Goal: Transaction & Acquisition: Book appointment/travel/reservation

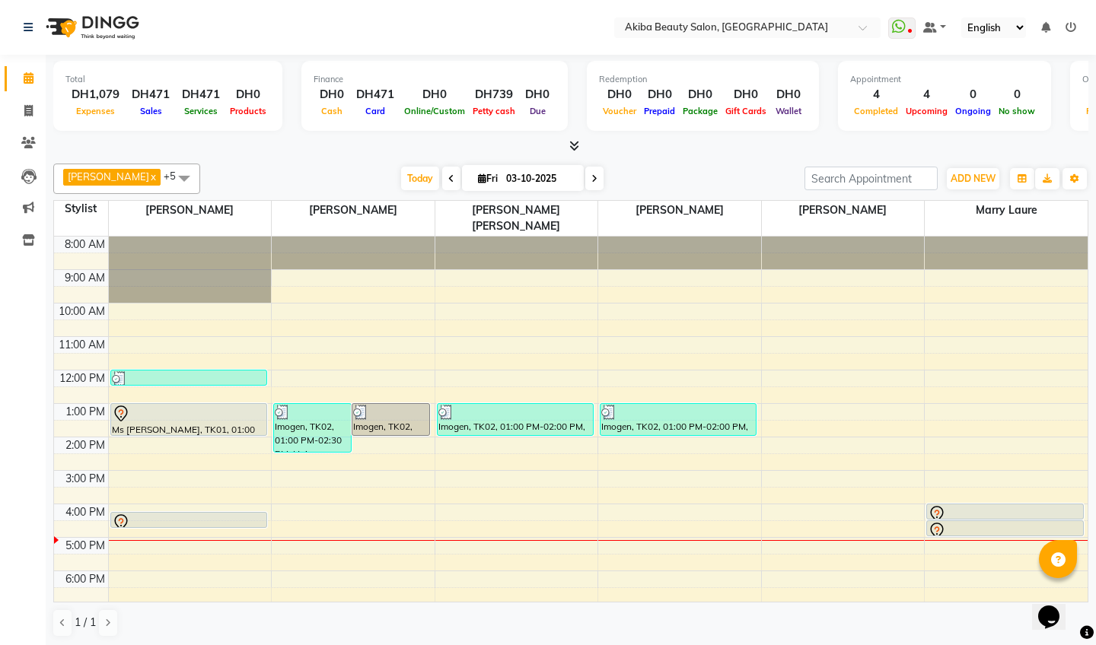
click at [585, 183] on span at bounding box center [594, 179] width 18 height 24
type input "04-10-2025"
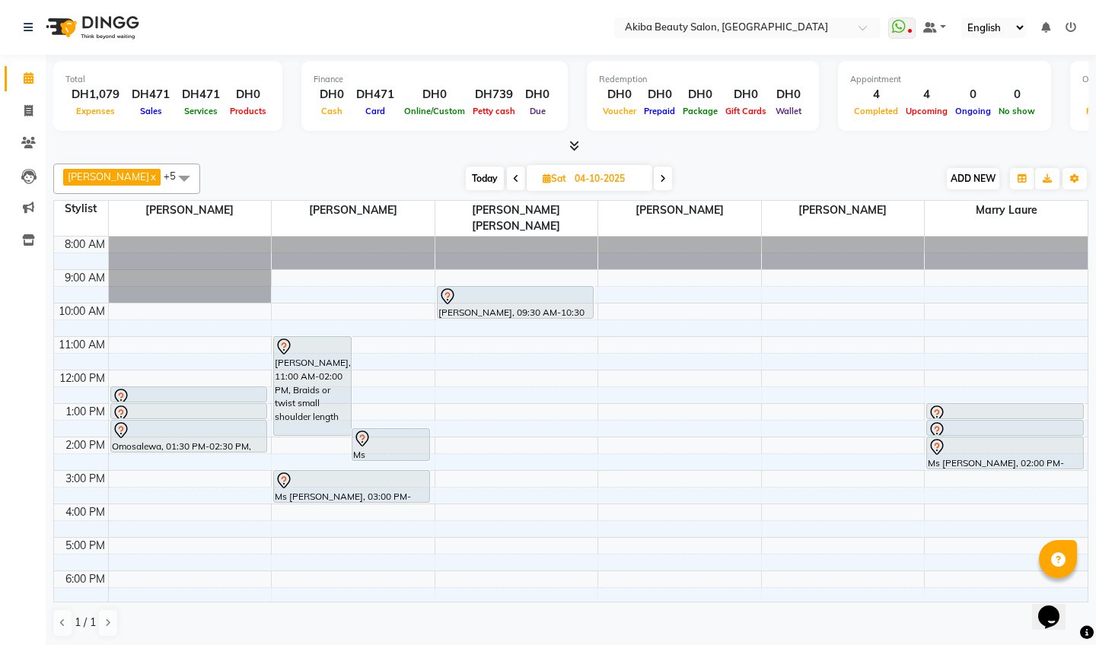
click at [963, 177] on span "ADD NEW" at bounding box center [972, 178] width 45 height 11
click at [1041, 207] on button "Add Appointment" at bounding box center [1060, 207] width 120 height 20
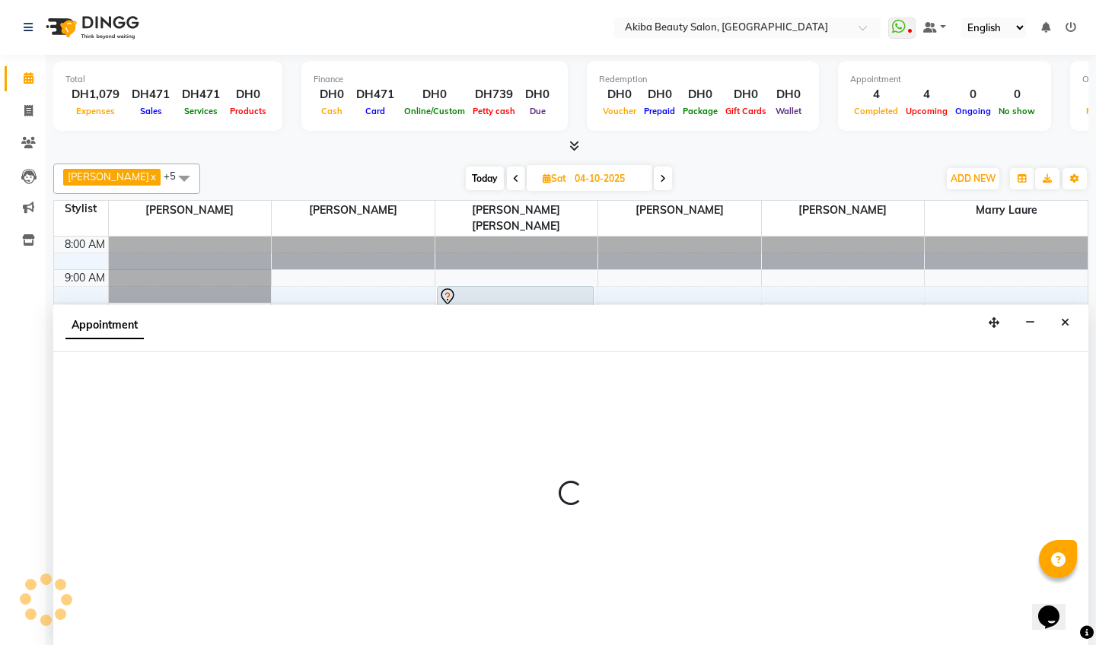
scroll to position [1, 0]
select select "540"
select select "tentative"
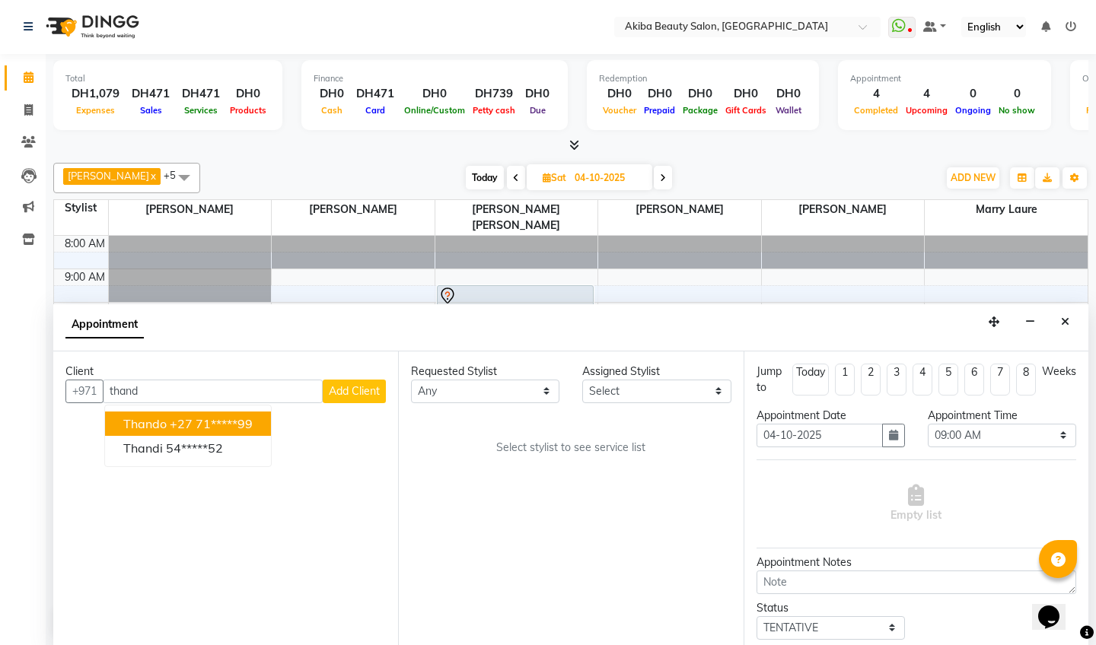
click at [213, 422] on ngb-highlight "+27 71*****99" at bounding box center [211, 423] width 83 height 15
type input "71*****99"
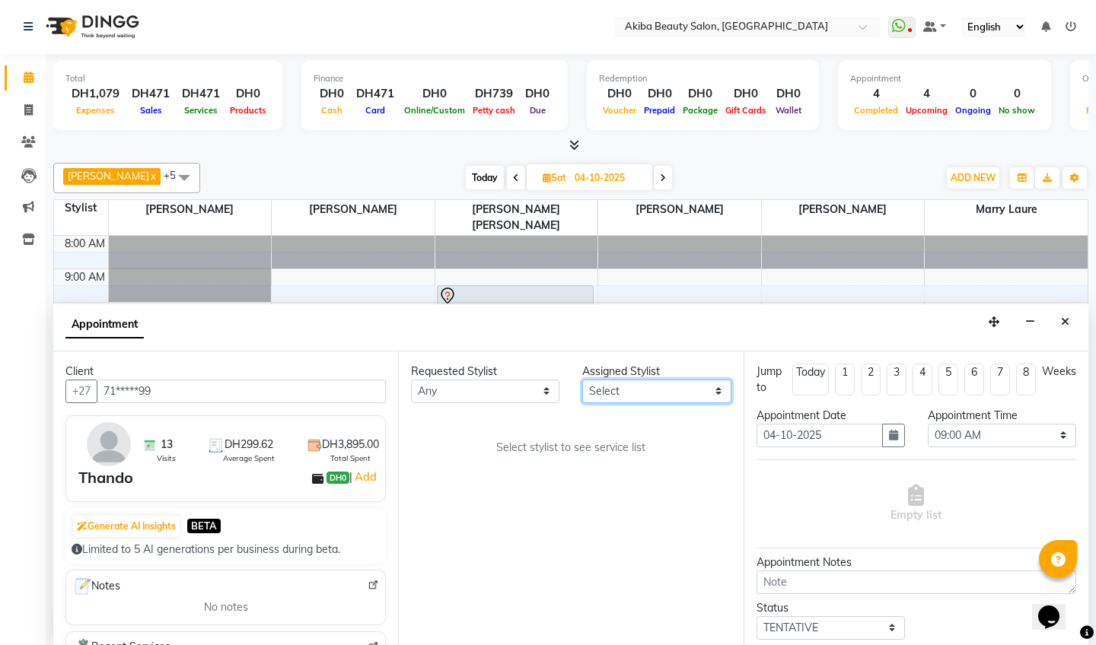
click at [676, 380] on select "Select [PERSON_NAME] [PERSON_NAME] [PERSON_NAME] Marry [PERSON_NAME] [PERSON_NA…" at bounding box center [656, 392] width 148 height 24
select select "75753"
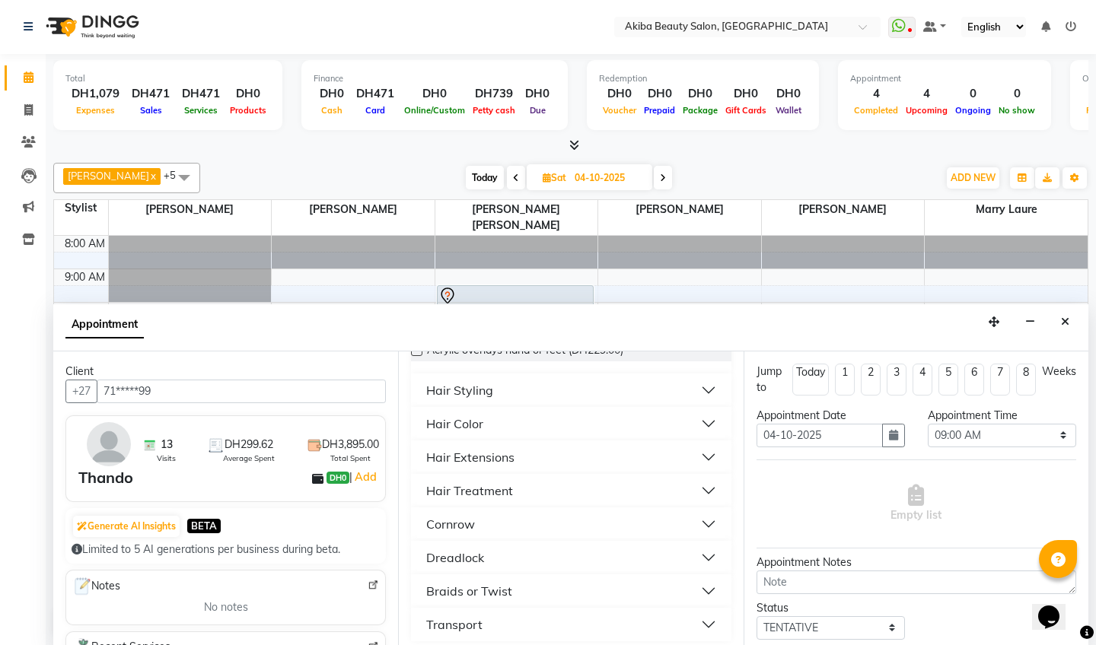
scroll to position [154, 0]
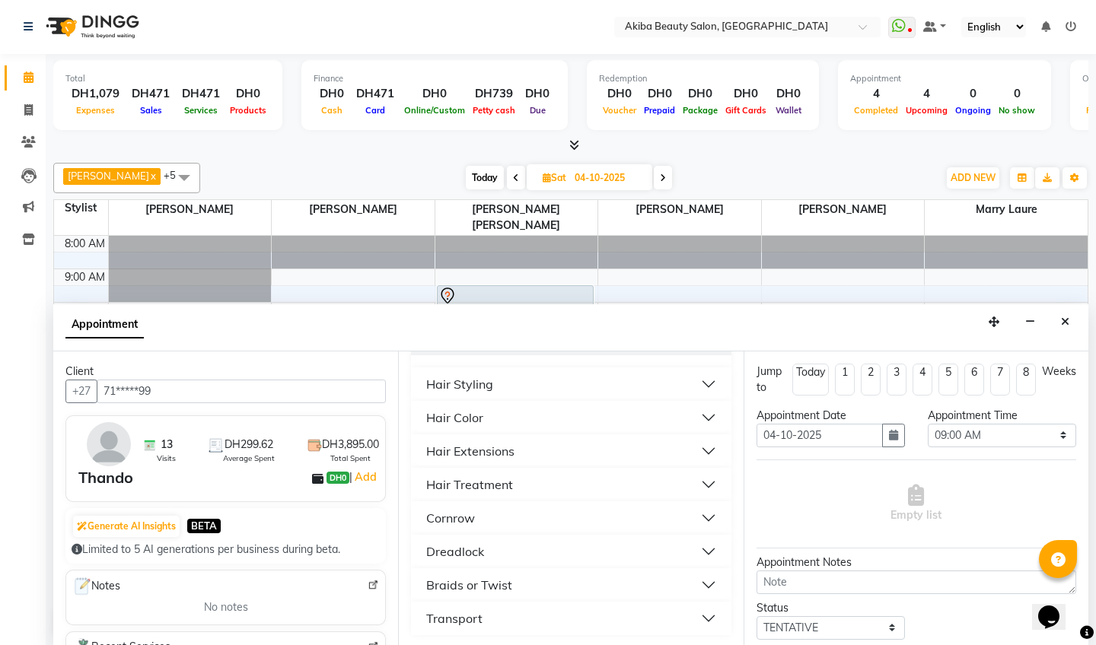
click at [514, 447] on div "Hair Extensions" at bounding box center [470, 451] width 88 height 18
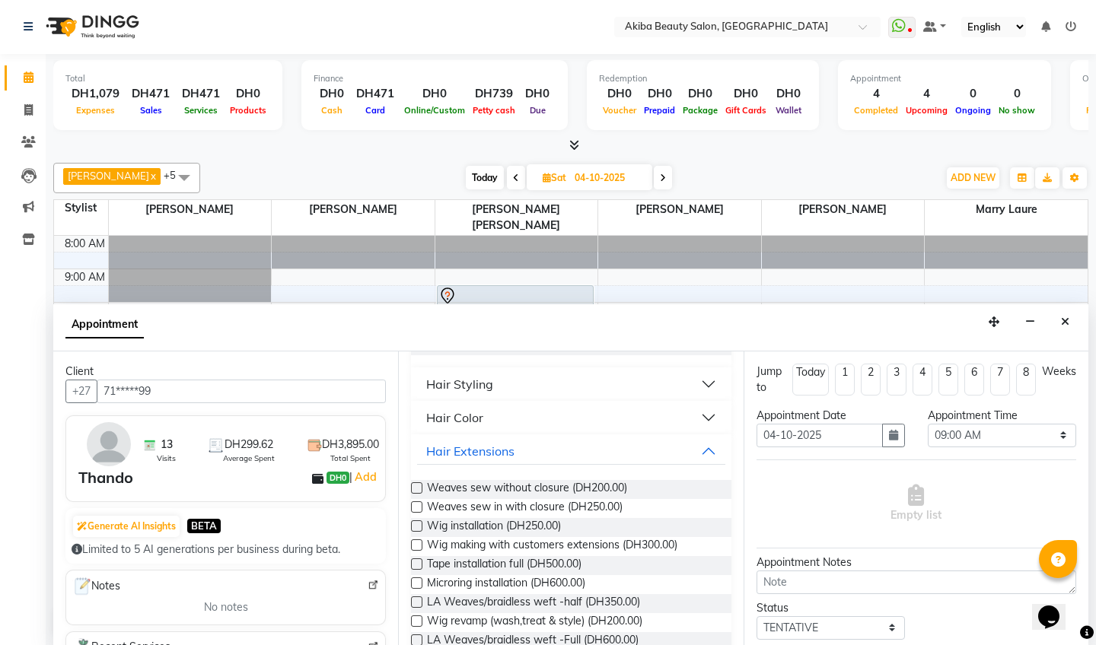
click at [422, 504] on label at bounding box center [416, 506] width 11 height 11
click at [421, 504] on input "checkbox" at bounding box center [416, 509] width 10 height 10
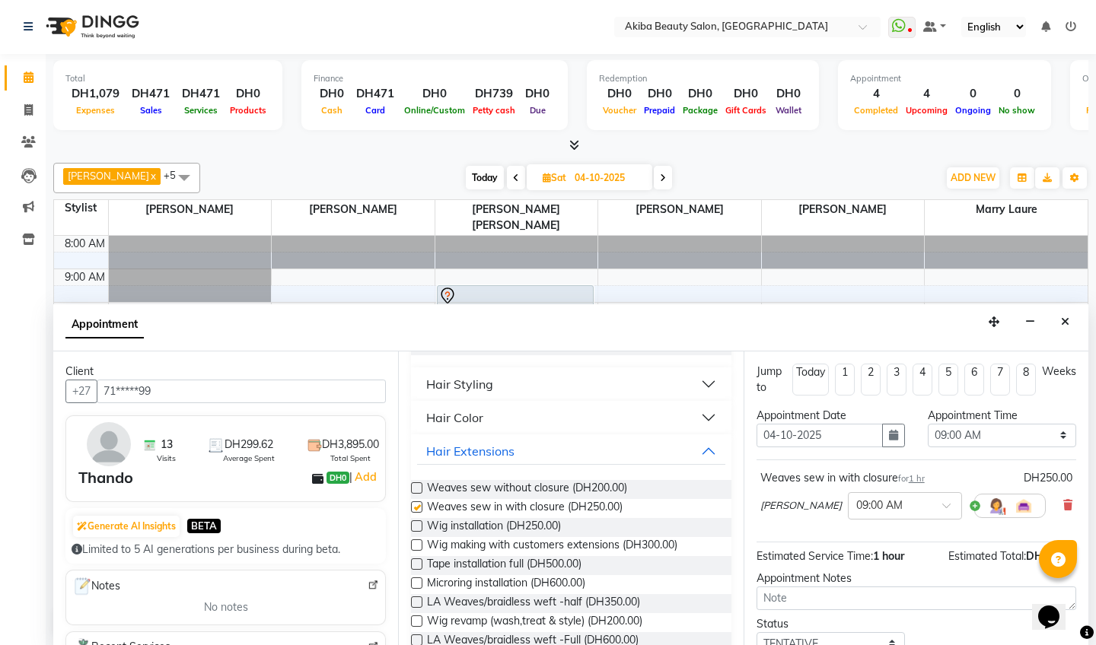
checkbox input "false"
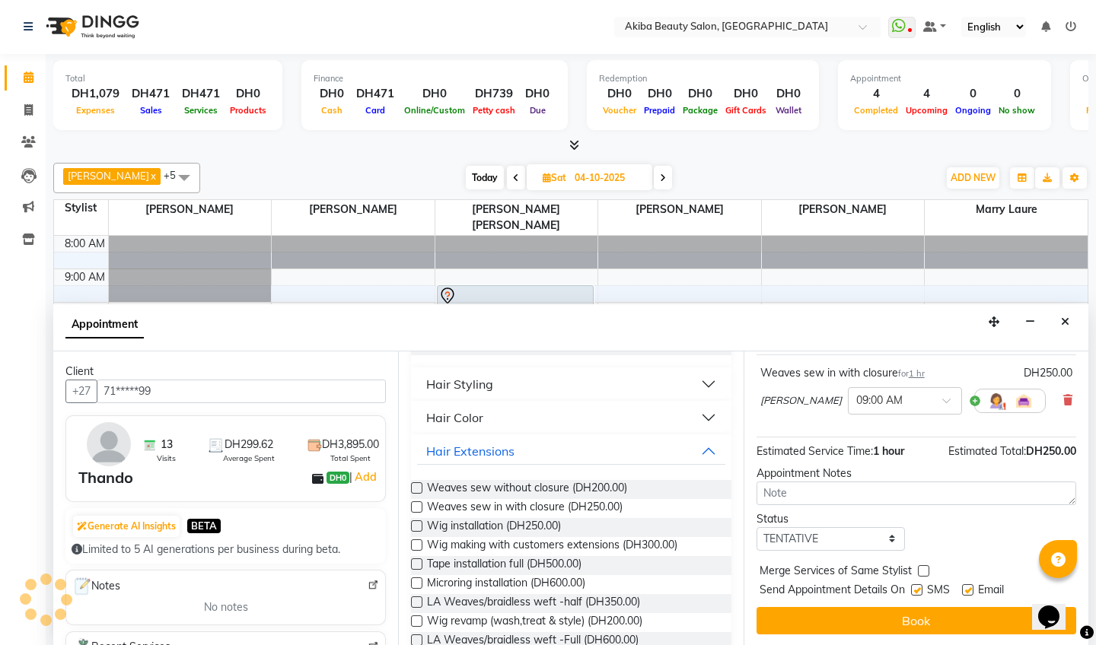
scroll to position [105, 0]
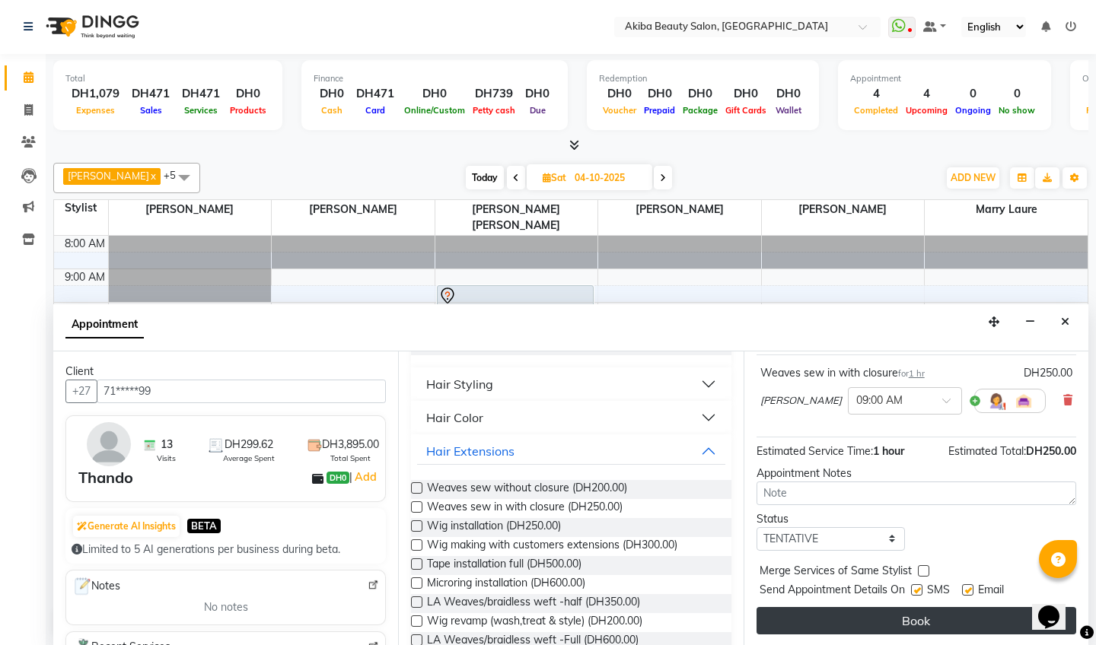
click at [923, 609] on button "Book" at bounding box center [916, 620] width 320 height 27
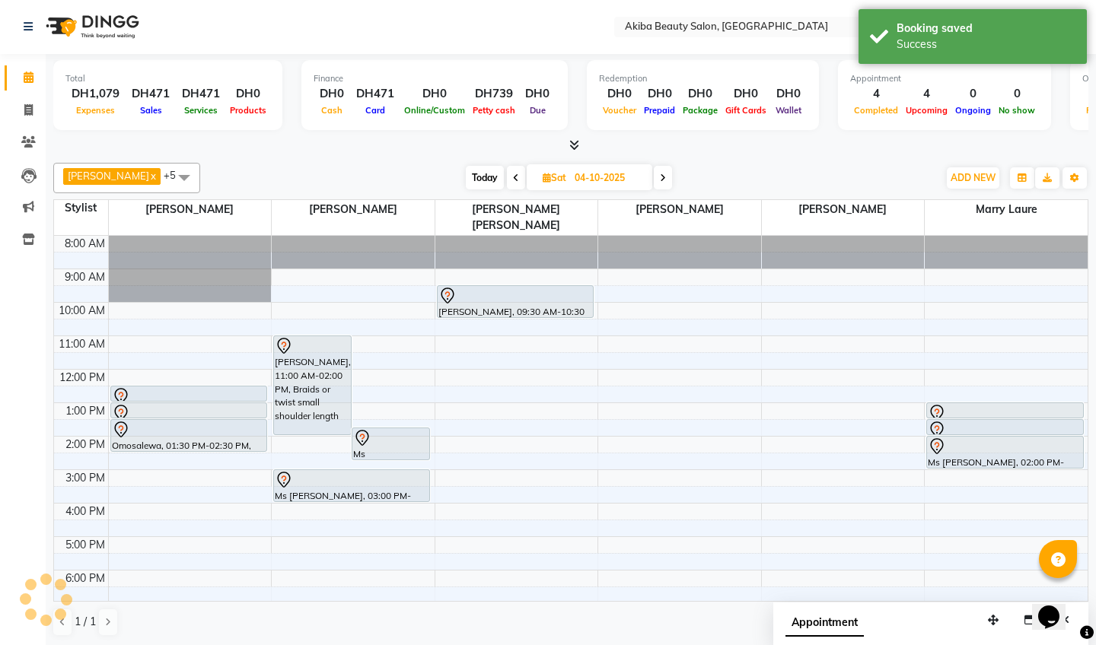
scroll to position [0, 0]
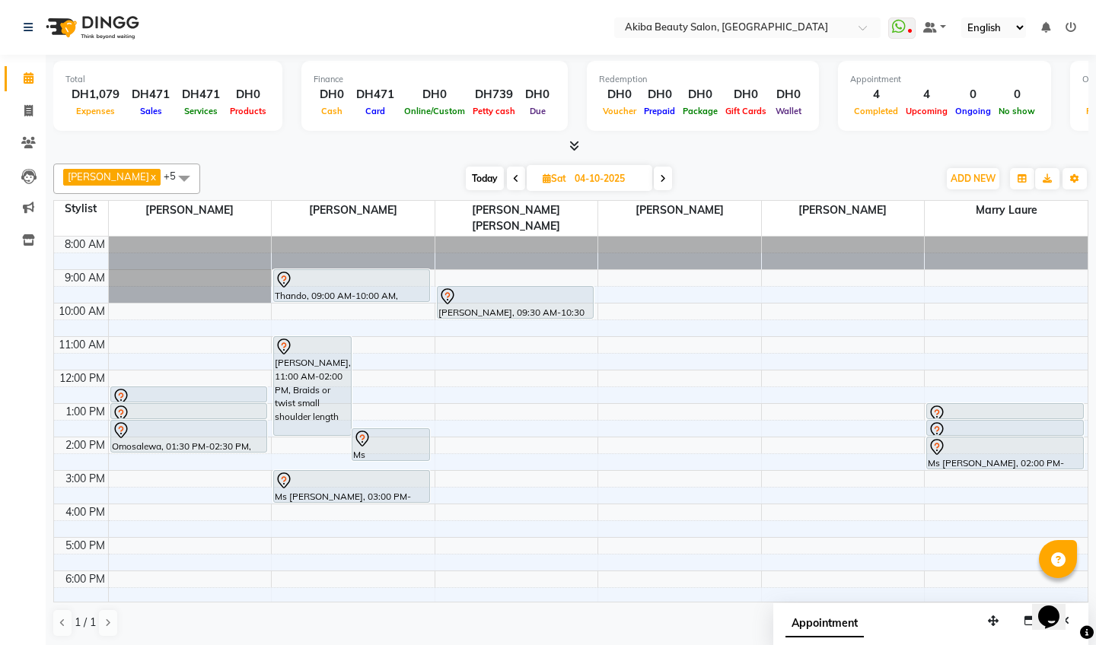
click at [489, 176] on span "Today" at bounding box center [485, 179] width 38 height 24
type input "03-10-2025"
